Goal: Information Seeking & Learning: Learn about a topic

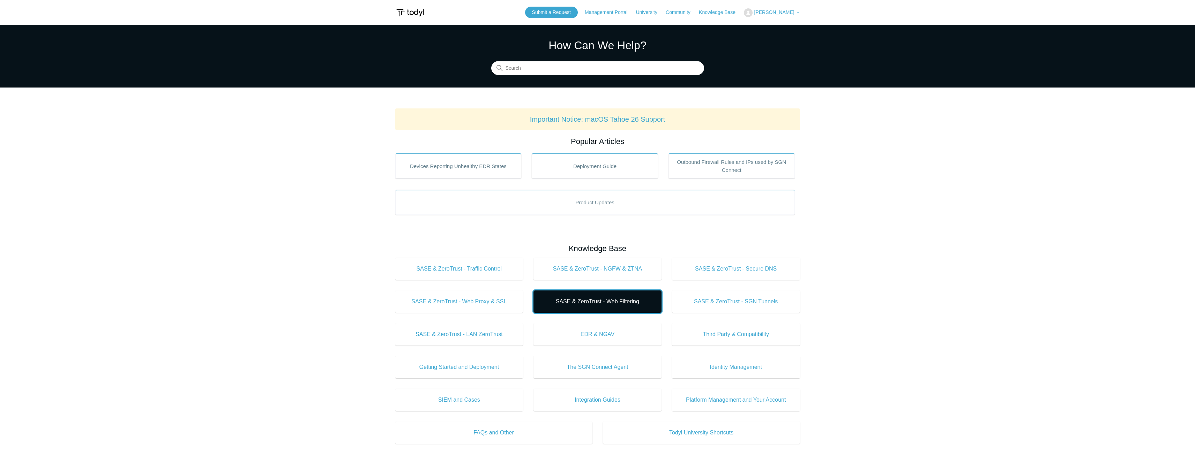
click at [600, 302] on span "SASE & ZeroTrust - Web Filtering" at bounding box center [597, 302] width 107 height 8
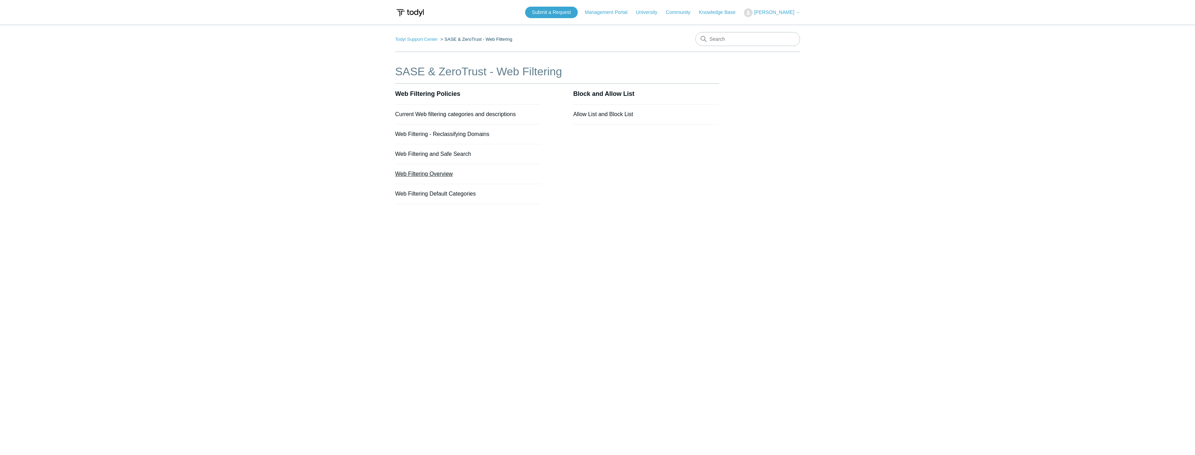
click at [439, 173] on link "Web Filtering Overview" at bounding box center [424, 174] width 58 height 6
